Goal: Transaction & Acquisition: Purchase product/service

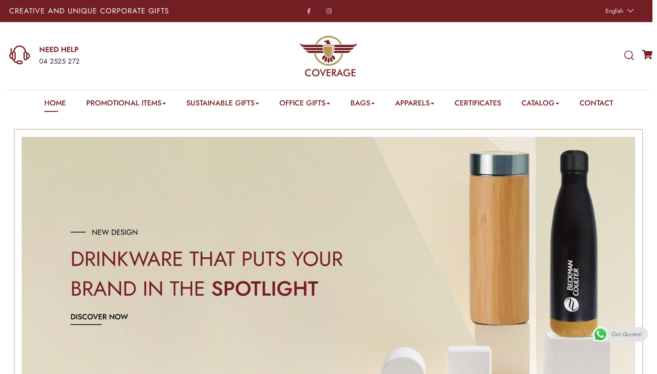
click at [627, 56] on icon at bounding box center [629, 56] width 10 height 10
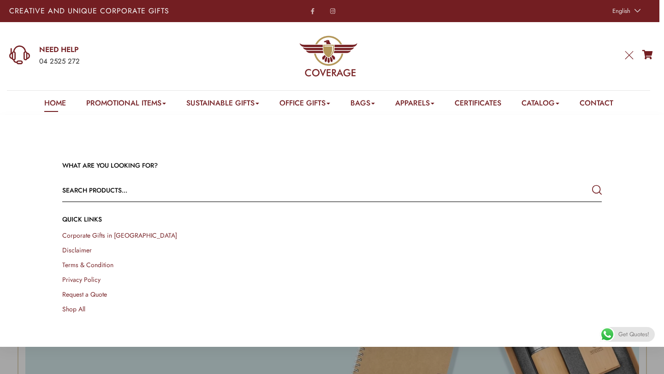
click at [118, 190] on input "text" at bounding box center [277, 190] width 431 height 22
type input "stress"
click at [592, 182] on button "submit" at bounding box center [597, 190] width 10 height 17
click at [49, 105] on link "Home" at bounding box center [55, 105] width 22 height 14
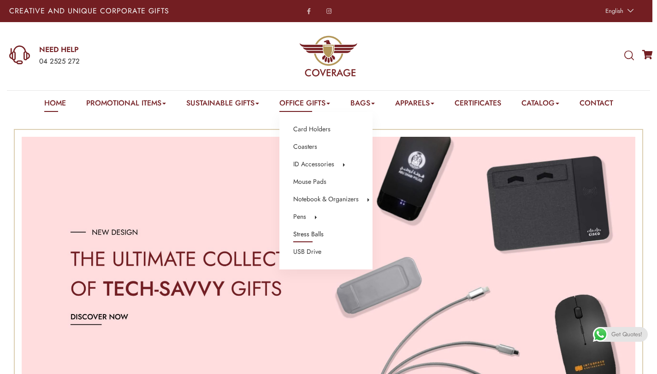
click at [309, 235] on link "Stress Balls" at bounding box center [308, 235] width 30 height 12
